Goal: Find specific page/section: Find specific page/section

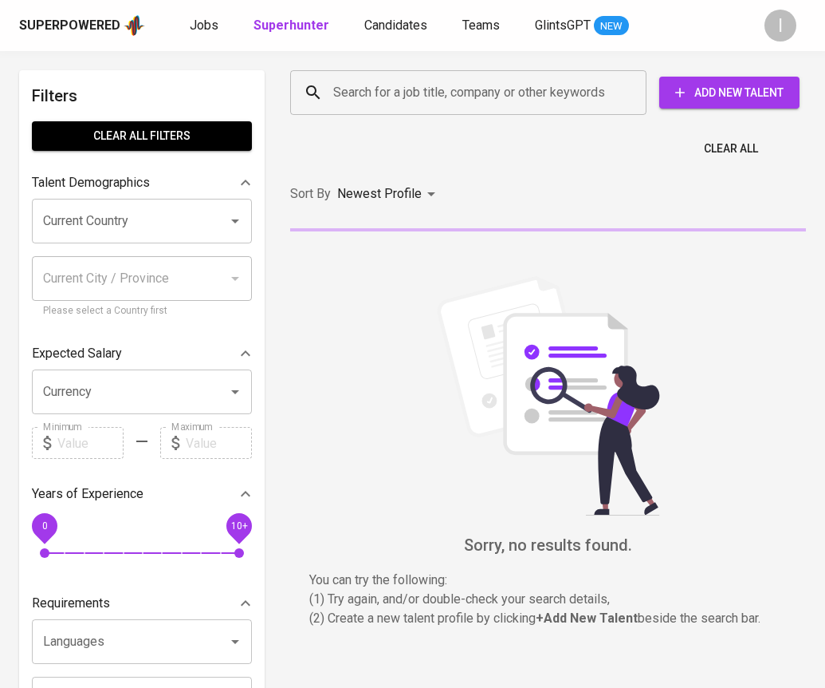
click at [561, 103] on input "Search for a job title, company or other keywords" at bounding box center [472, 92] width 286 height 30
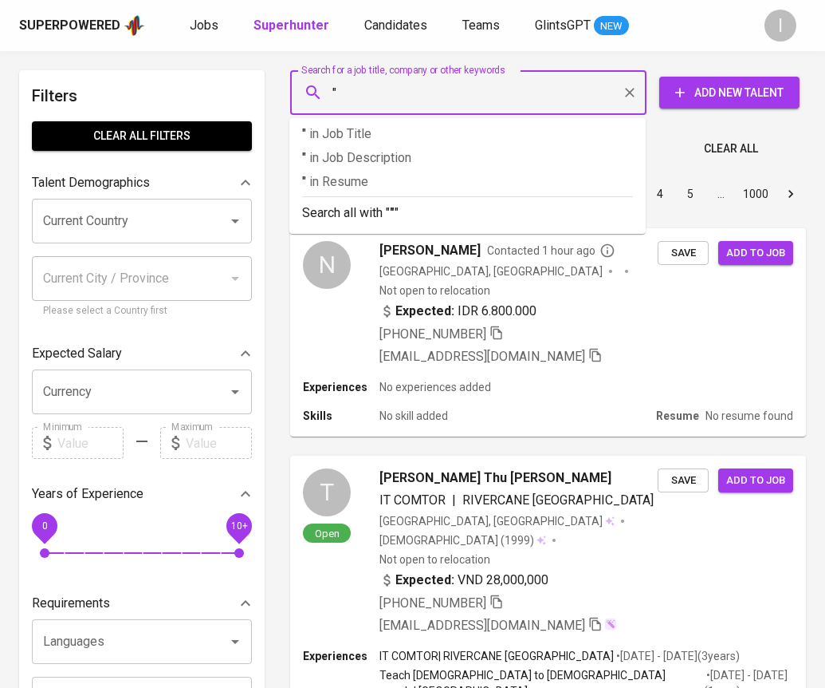
paste input "Citra Mandiri Kencana"
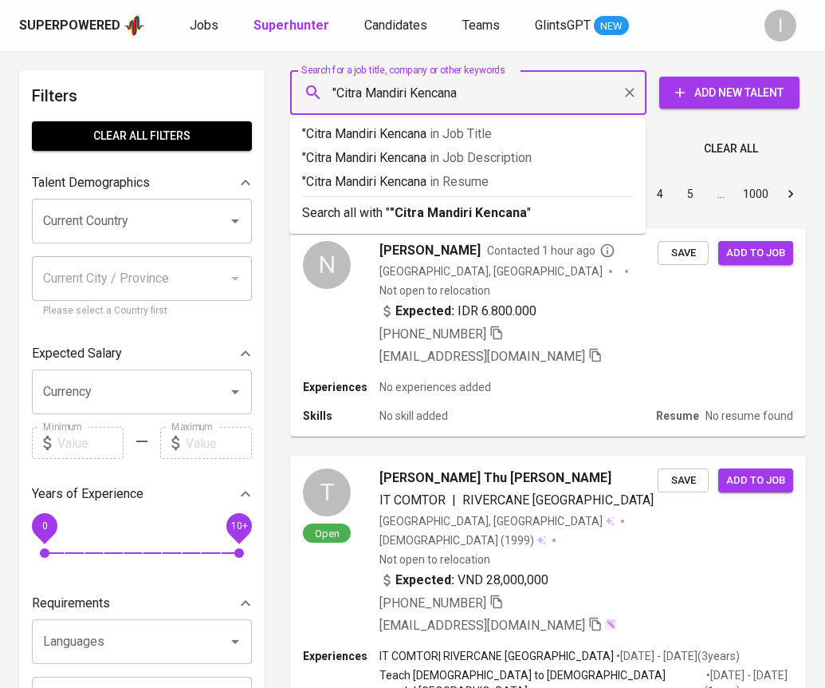
type input ""Citra Mandiri Kencana ""
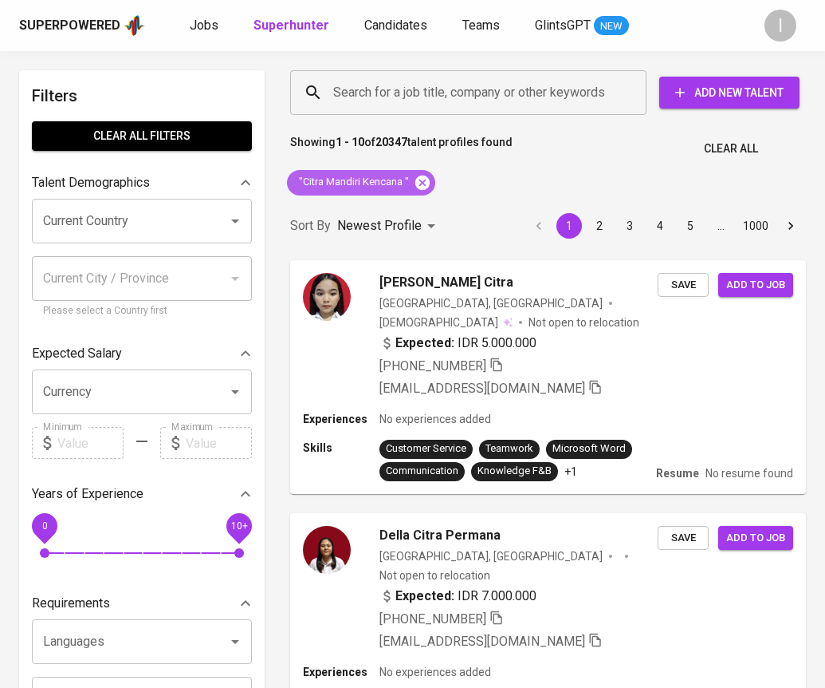
click at [423, 182] on icon at bounding box center [423, 183] width 18 height 18
click at [513, 86] on input "Search for a job title, company or other keywords" at bounding box center [472, 92] width 286 height 30
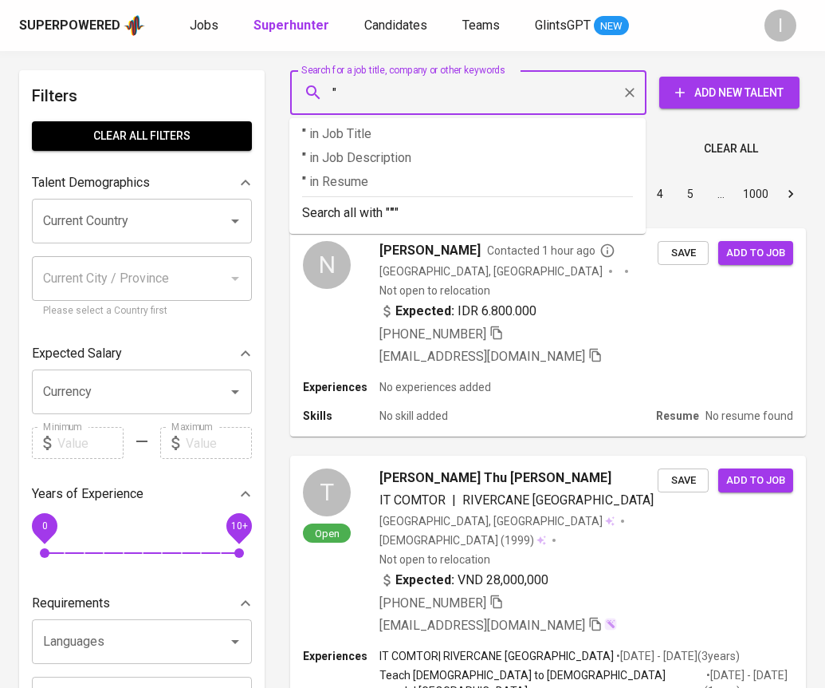
paste input "CMKpetfood"
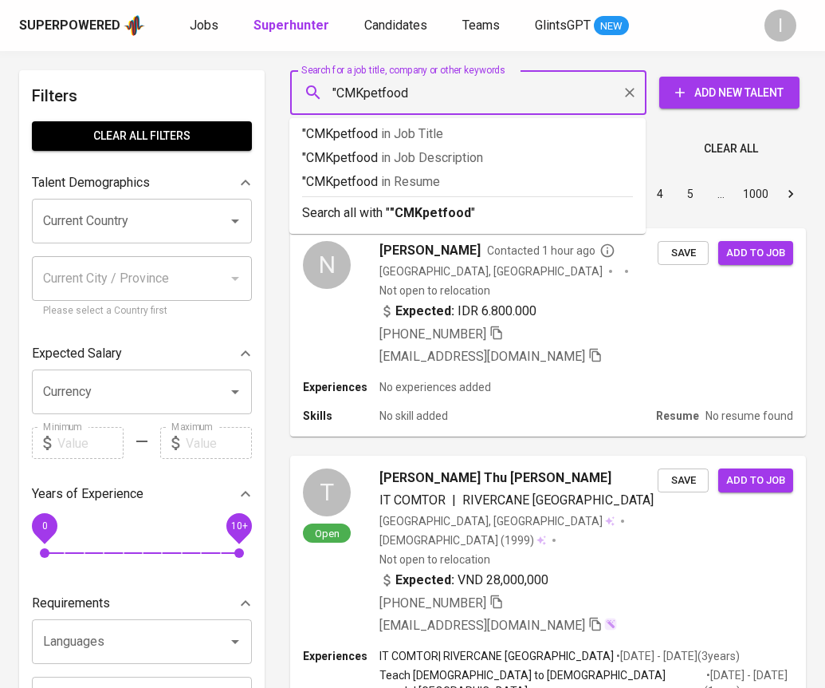
type input ""CMKpetfood""
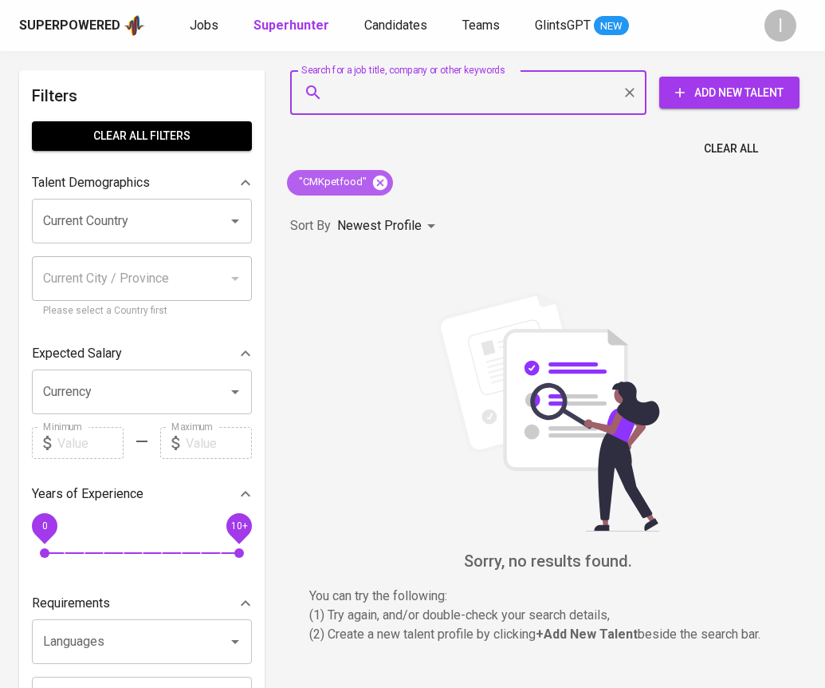
click at [377, 179] on icon at bounding box center [380, 182] width 14 height 14
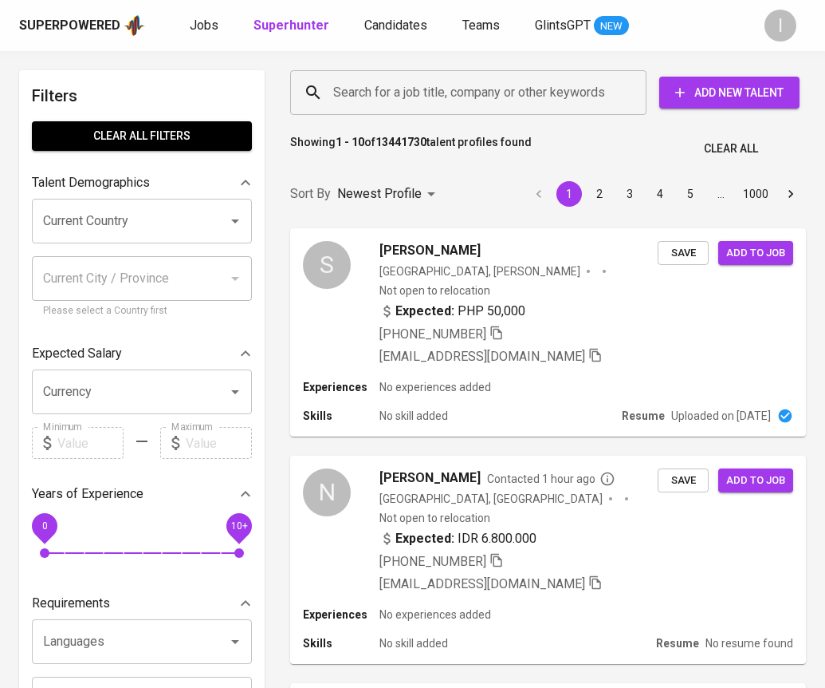
click at [426, 104] on input "Search for a job title, company or other keywords" at bounding box center [472, 92] width 286 height 30
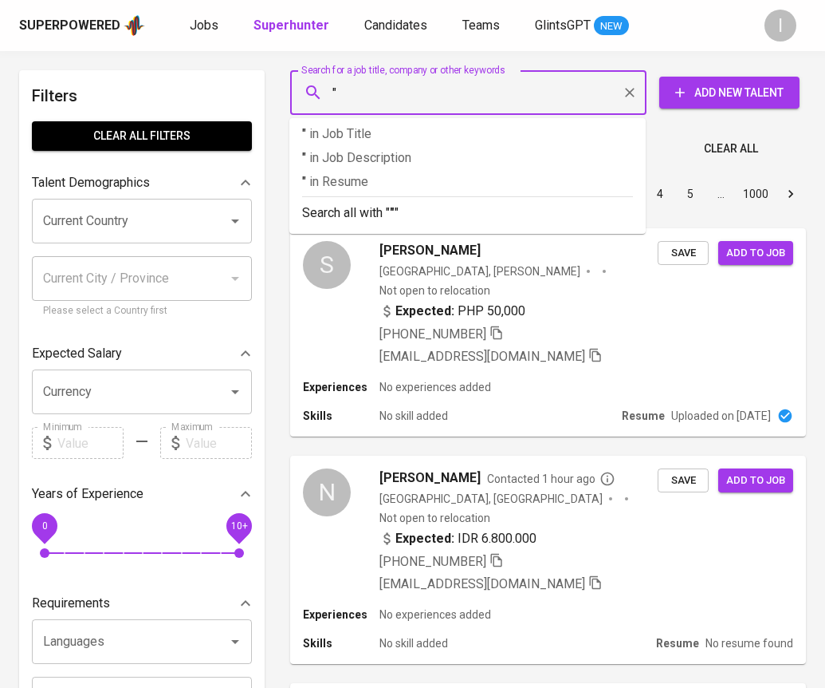
paste input "CMKpetfood"
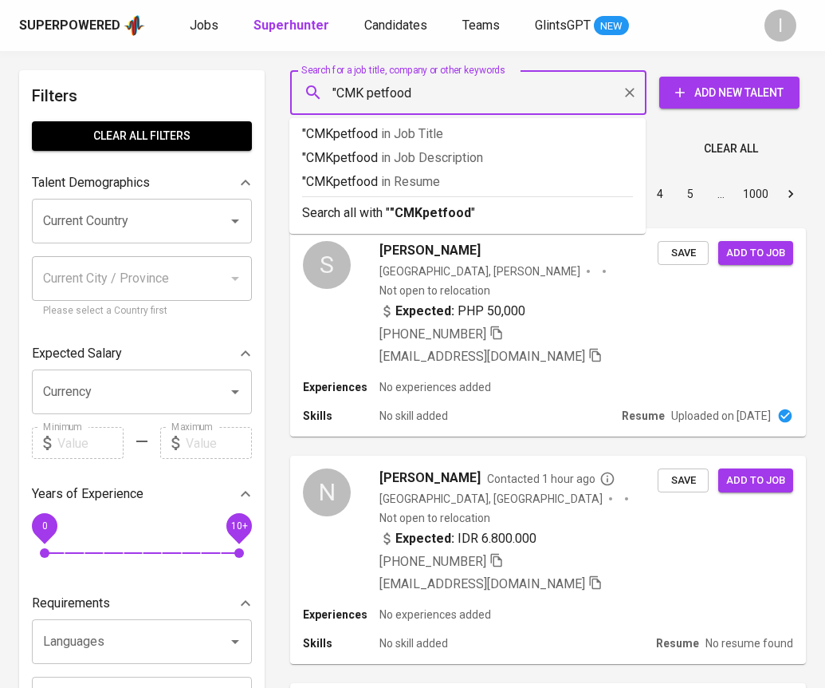
click at [363, 96] on input ""CMK petfood" at bounding box center [472, 92] width 286 height 30
click at [475, 101] on input ""CMK petfood" at bounding box center [472, 92] width 286 height 30
type input ""CMK petfood""
